Goal: Information Seeking & Learning: Learn about a topic

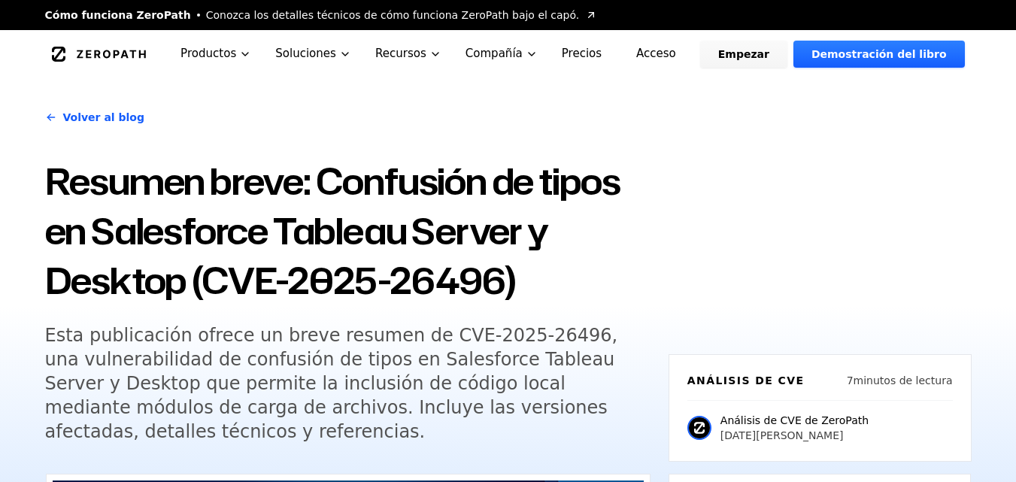
click at [764, 191] on div "Volver al blog Resumen breve: Confusión de tipos en Salesforce Tableau Server y…" at bounding box center [508, 306] width 963 height 456
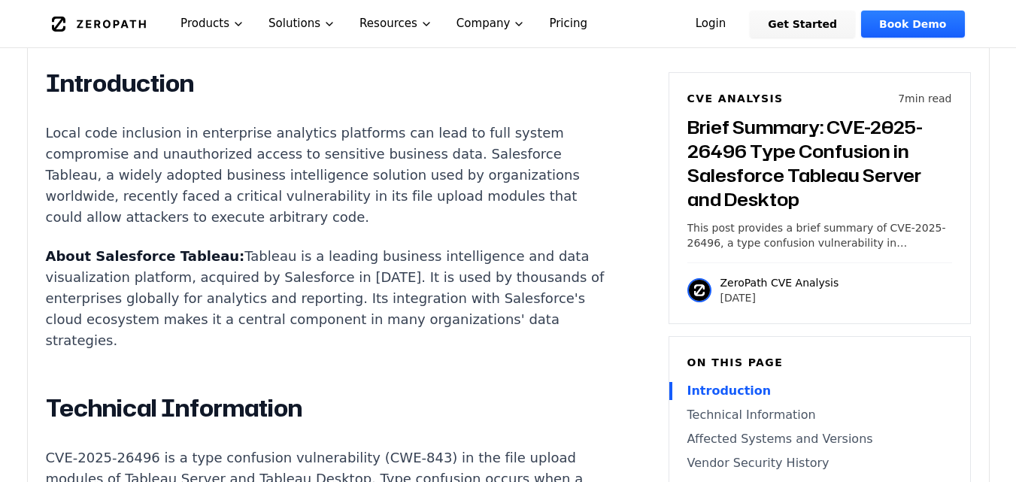
scroll to position [1032, 0]
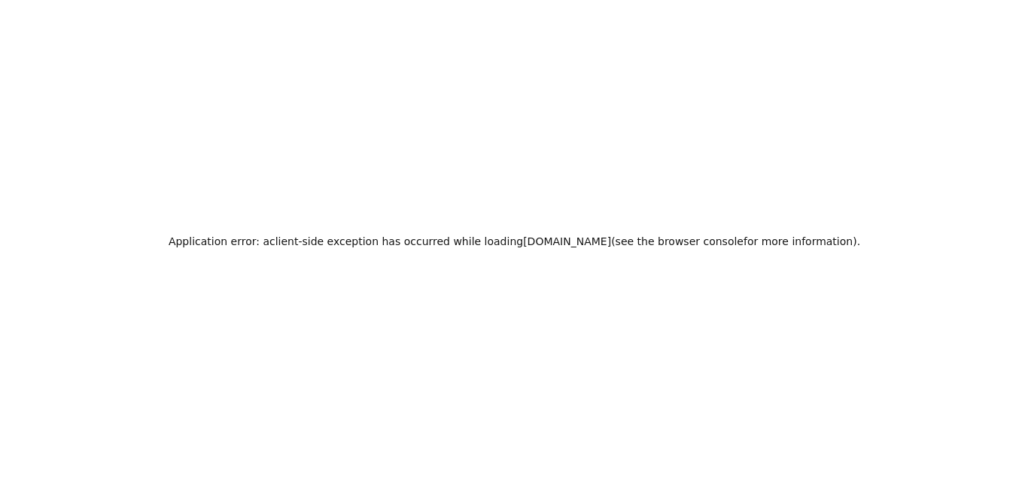
scroll to position [0, 0]
